Goal: Task Accomplishment & Management: Manage account settings

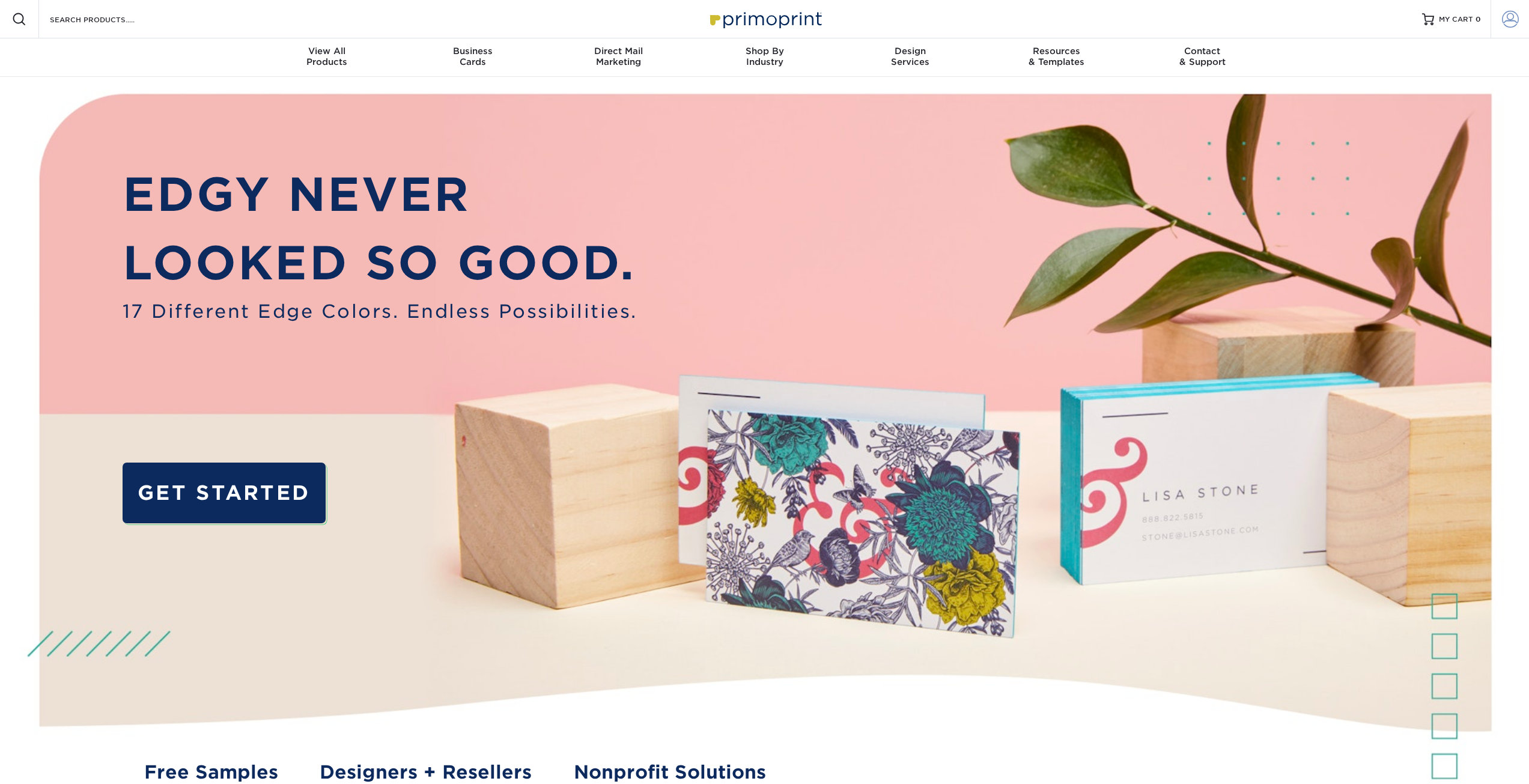
click at [1509, 18] on span at bounding box center [1510, 19] width 17 height 17
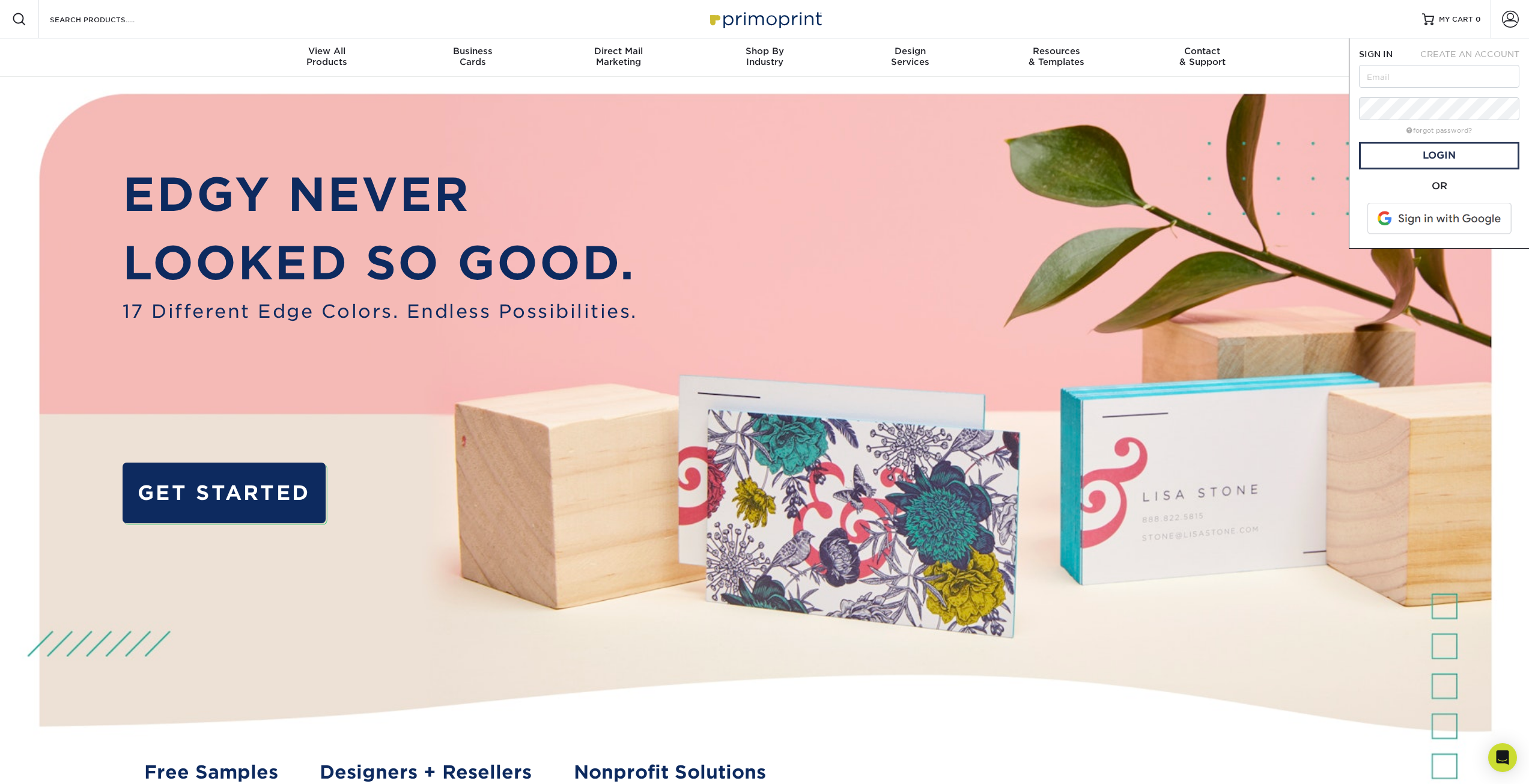
click at [1405, 210] on span at bounding box center [1440, 218] width 153 height 31
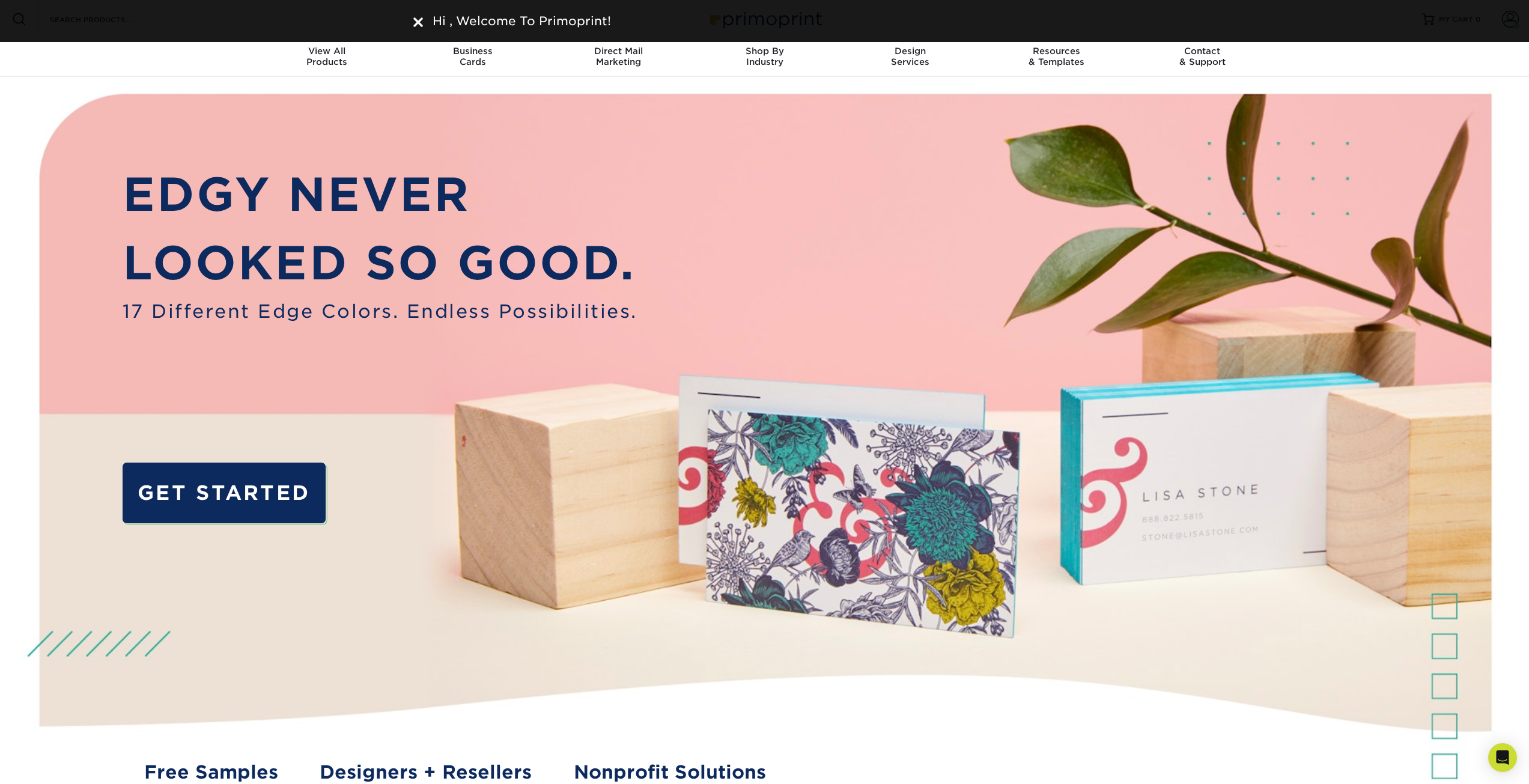
click at [1491, 52] on nav "Resources Menu Search Products Account Welcome, Account Dashboard Active Orders…" at bounding box center [764, 38] width 1529 height 77
click at [1438, 57] on nav "Resources Menu Search Products Account Welcome, Account Dashboard Active Orders…" at bounding box center [764, 38] width 1529 height 77
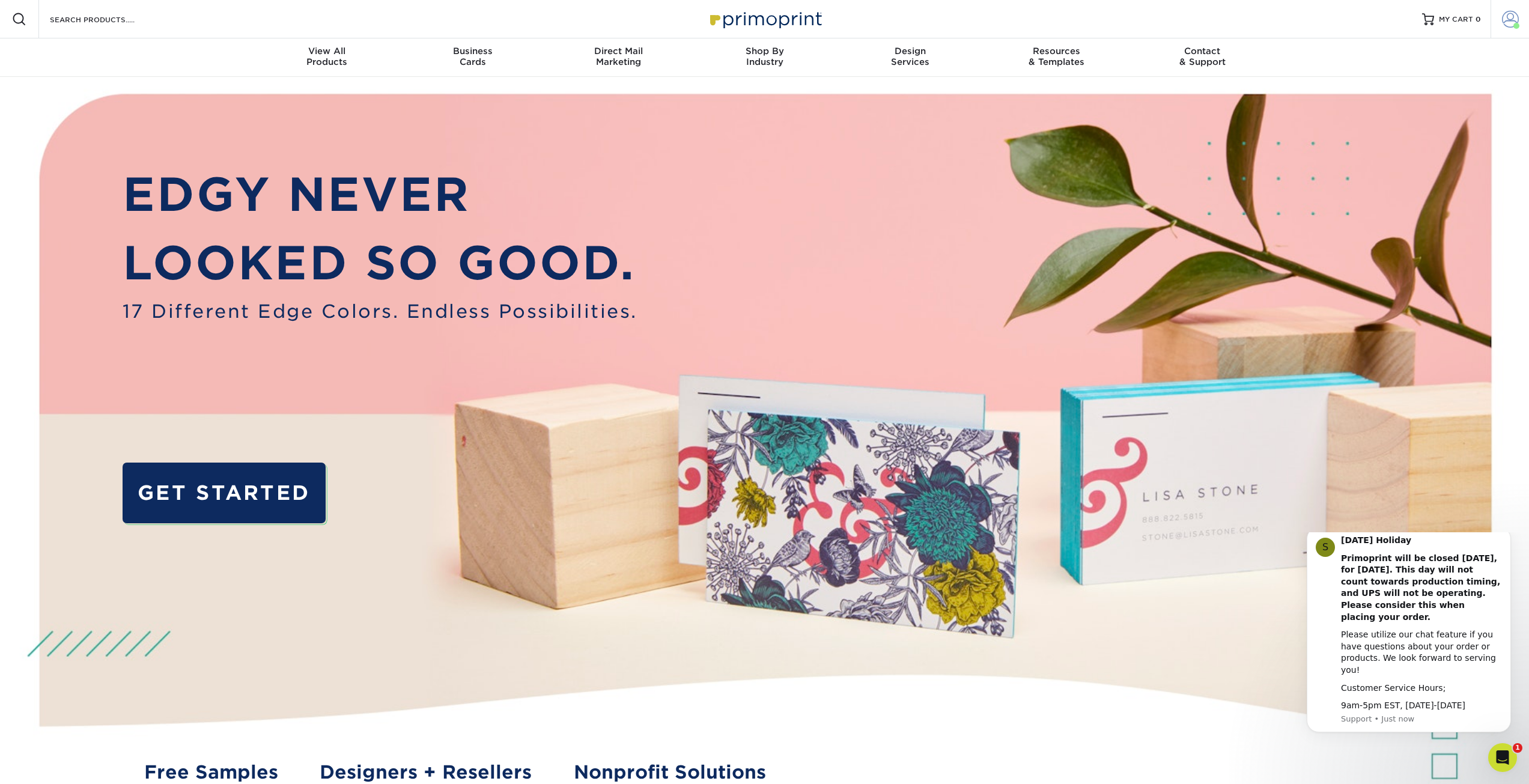
click at [1516, 26] on span at bounding box center [1516, 25] width 6 height 6
click at [1416, 114] on link "Order History" at bounding box center [1439, 117] width 151 height 16
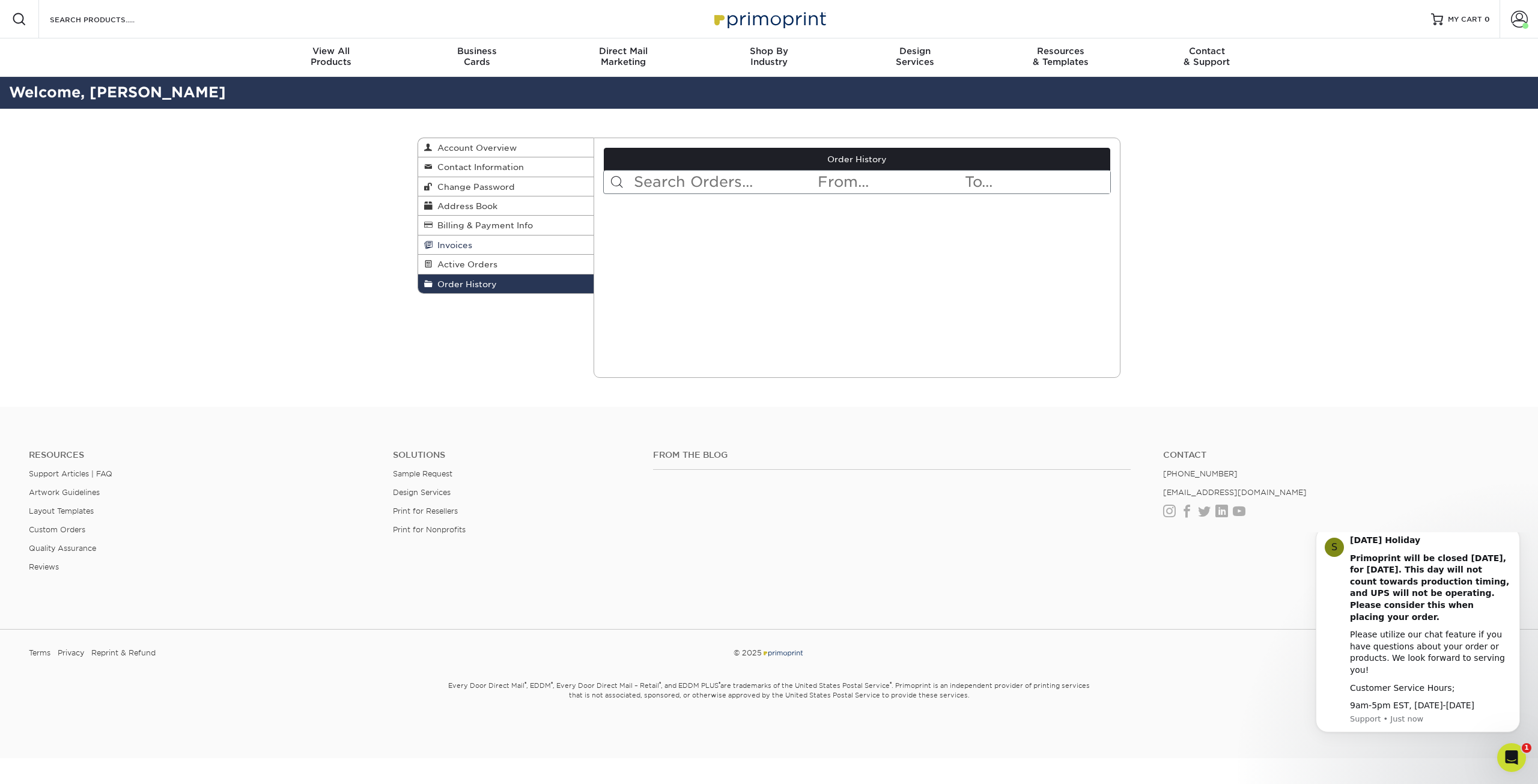
click at [486, 253] on link "Invoices" at bounding box center [506, 245] width 175 height 19
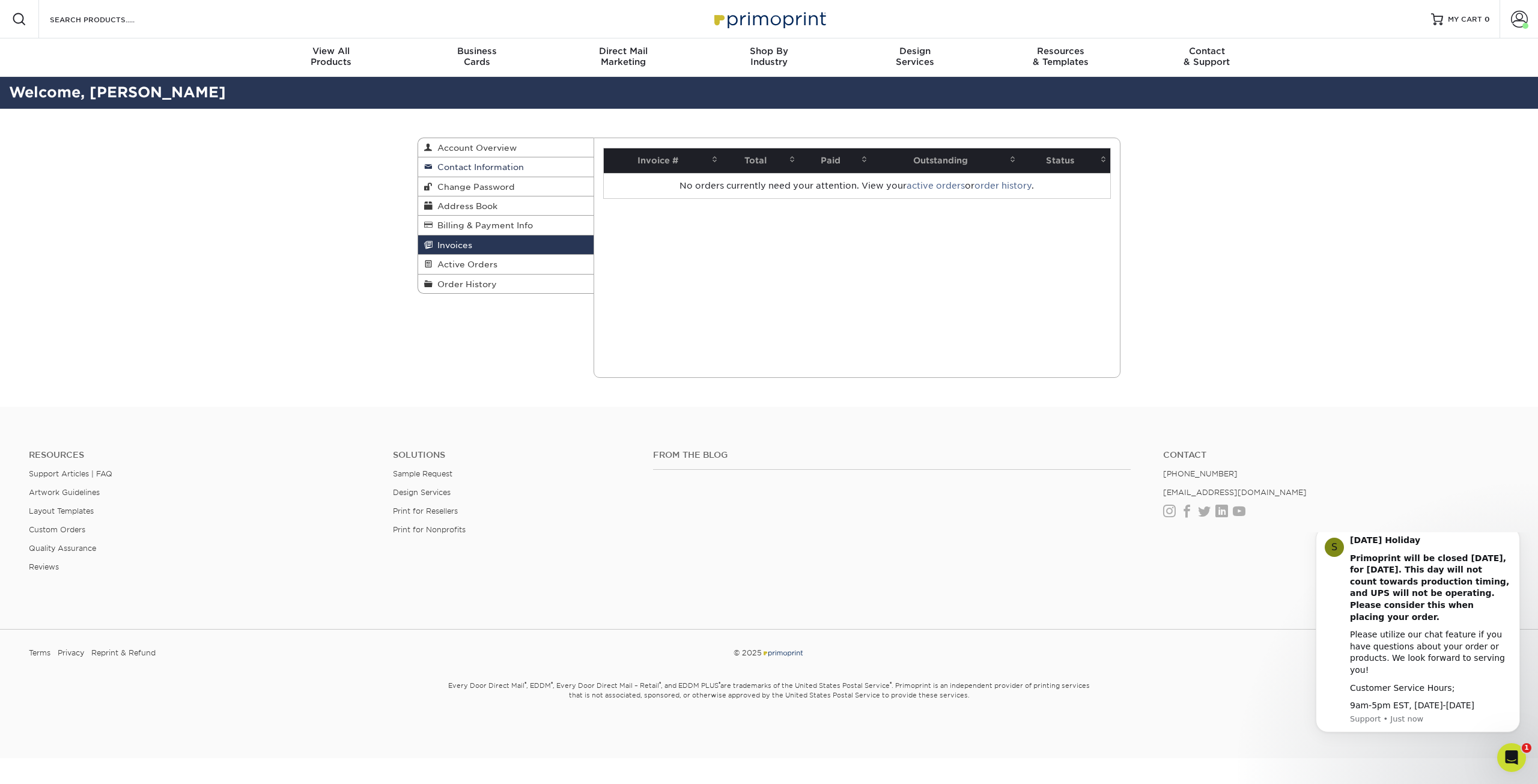
click at [490, 164] on span "Contact Information" at bounding box center [479, 167] width 91 height 9
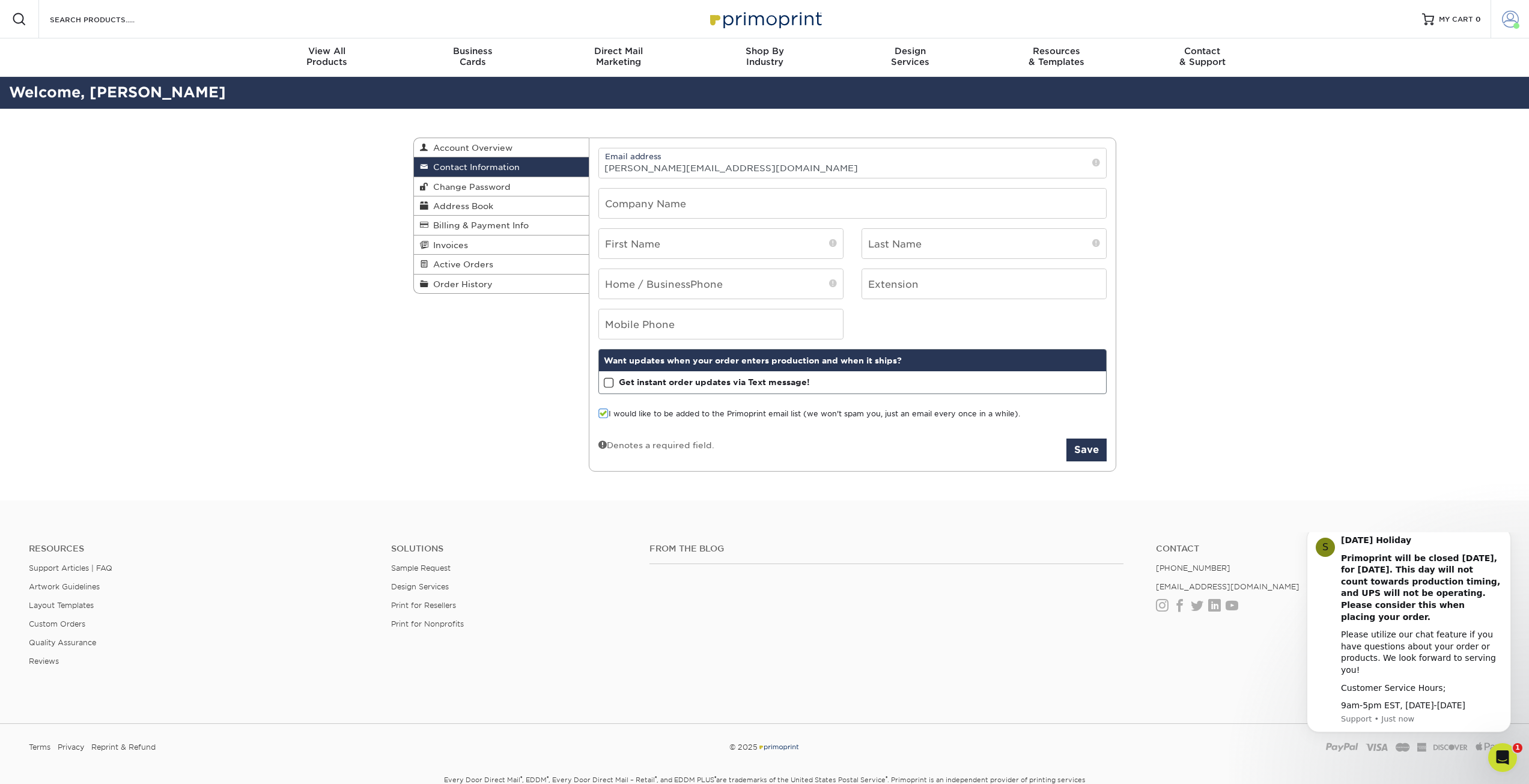
click at [1503, 33] on link "Account" at bounding box center [1510, 19] width 38 height 38
click at [1389, 146] on link "Logout" at bounding box center [1439, 147] width 151 height 14
